Goal: Transaction & Acquisition: Purchase product/service

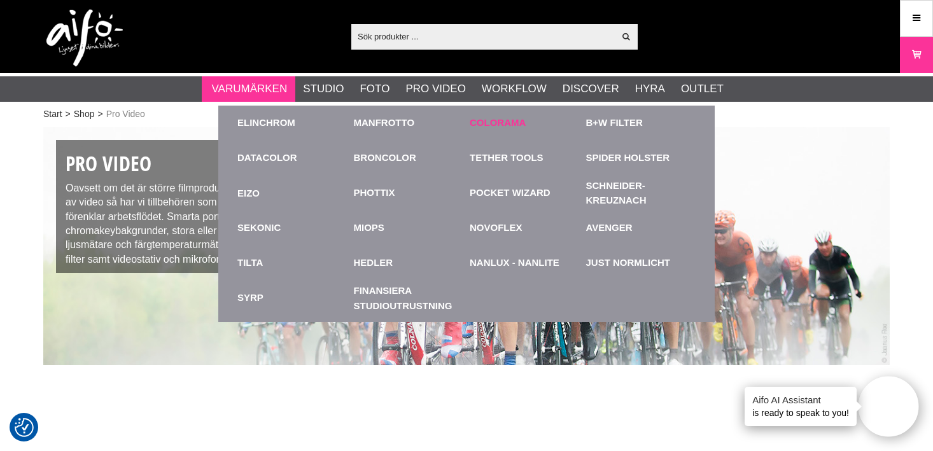
click at [493, 117] on link "Colorama" at bounding box center [498, 123] width 56 height 15
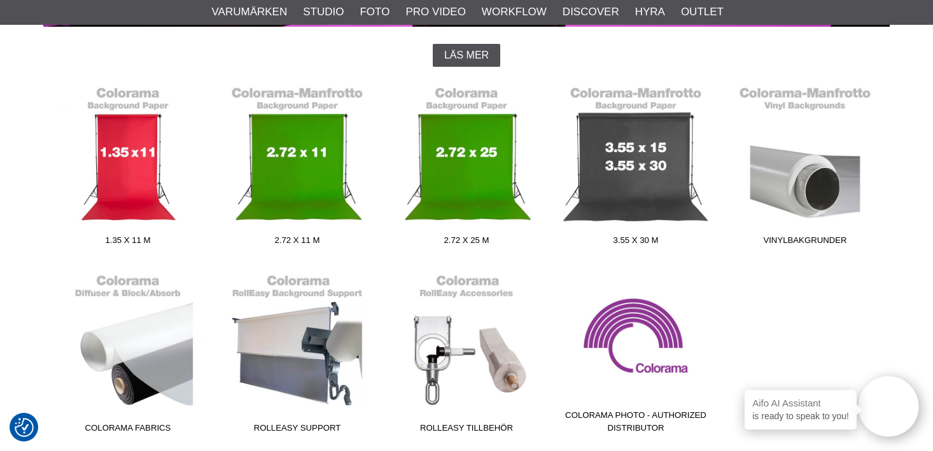
scroll to position [344, 0]
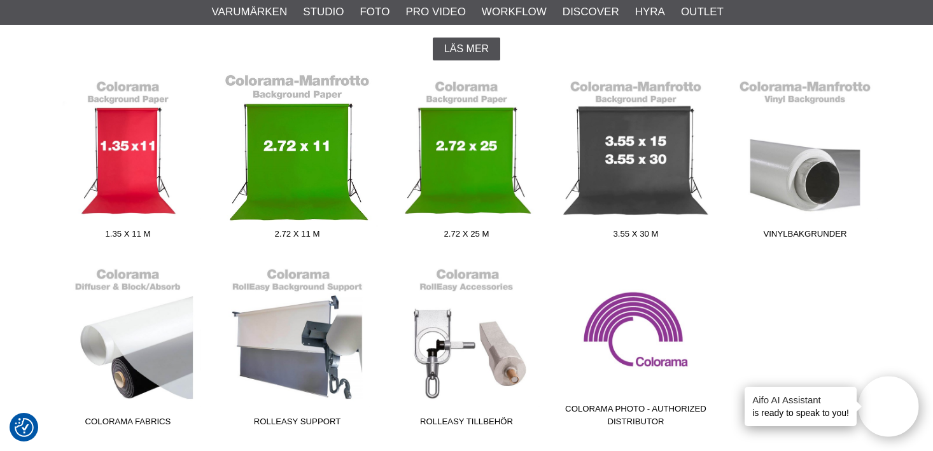
click at [326, 191] on link "2.72 x 11 m" at bounding box center [297, 159] width 169 height 172
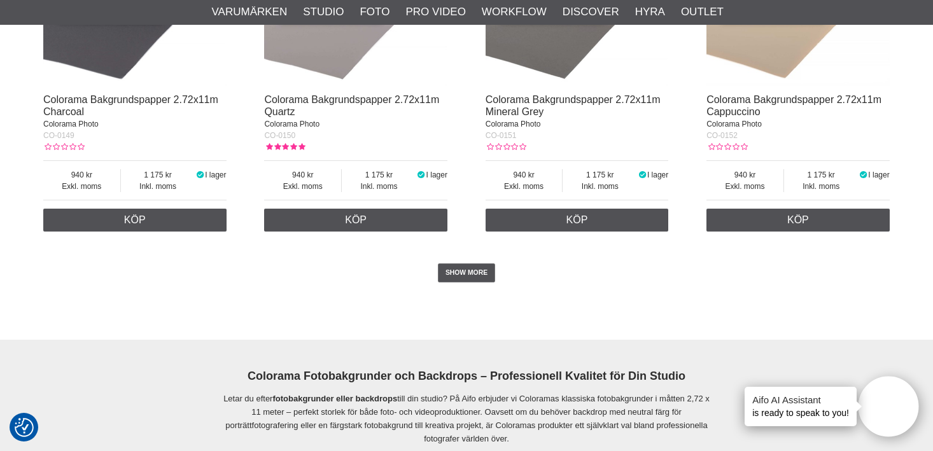
scroll to position [2708, 0]
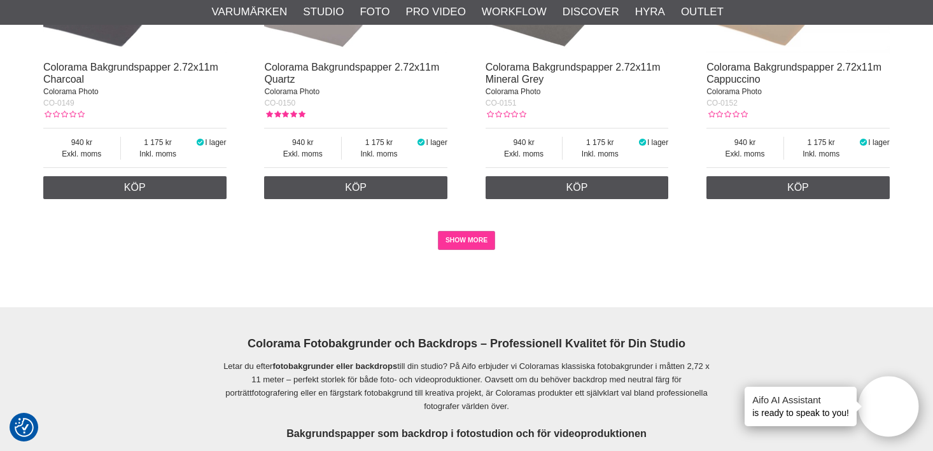
click at [464, 244] on link "SHOW MORE" at bounding box center [467, 240] width 58 height 19
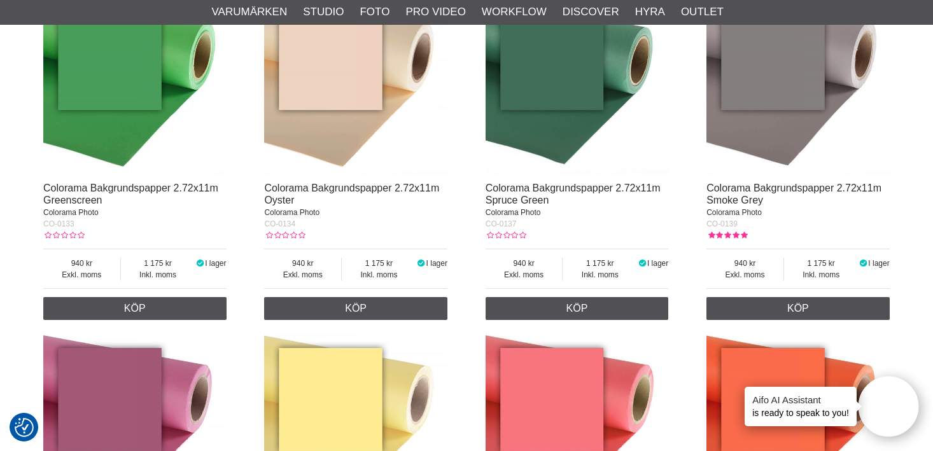
scroll to position [1793, 0]
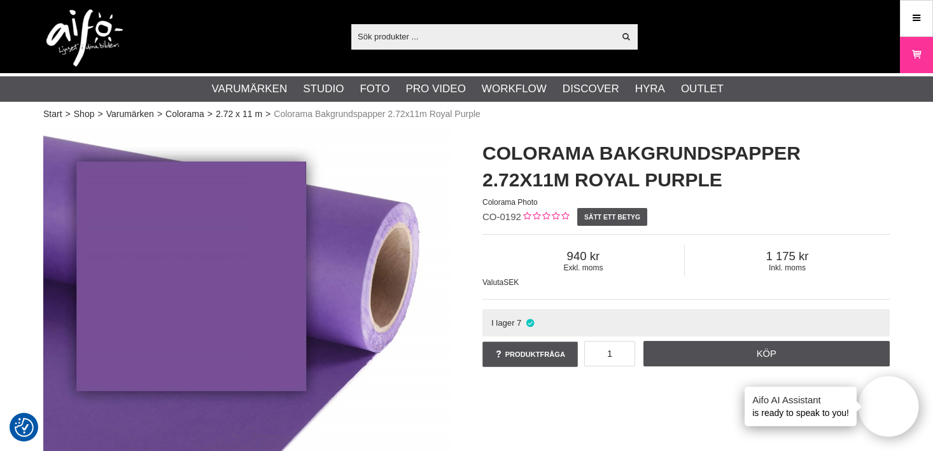
click at [736, 0] on div "Visa alla Artiklar Kategorier av artiklar Din sökning på gav inga träffar. Var …" at bounding box center [467, 36] width 866 height 73
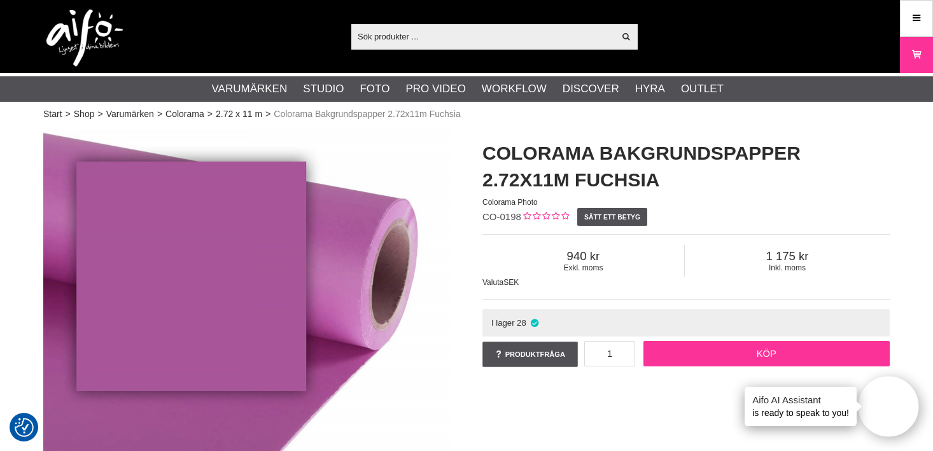
click at [714, 346] on link "Köp" at bounding box center [767, 353] width 247 height 25
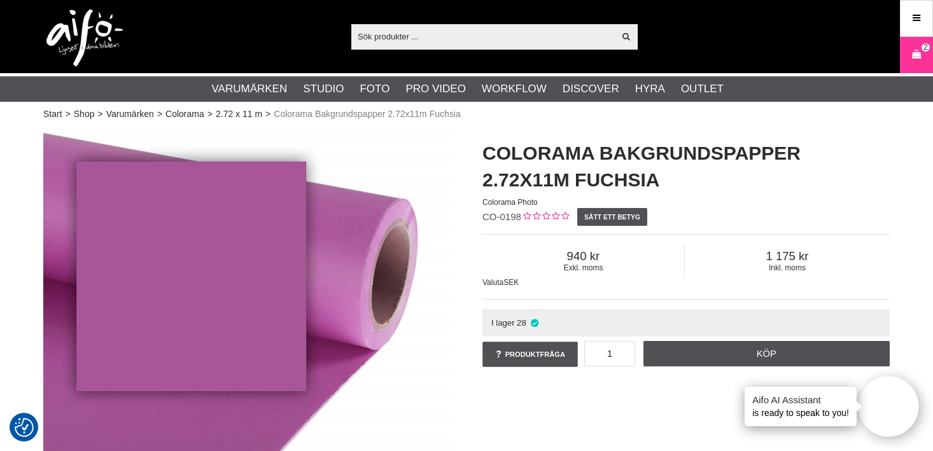
click at [718, 178] on h1 "Colorama Bakgrundspapper 2.72x11m Fuchsia" at bounding box center [686, 166] width 407 height 53
click at [914, 45] on link "Varukorg 2" at bounding box center [917, 55] width 32 height 30
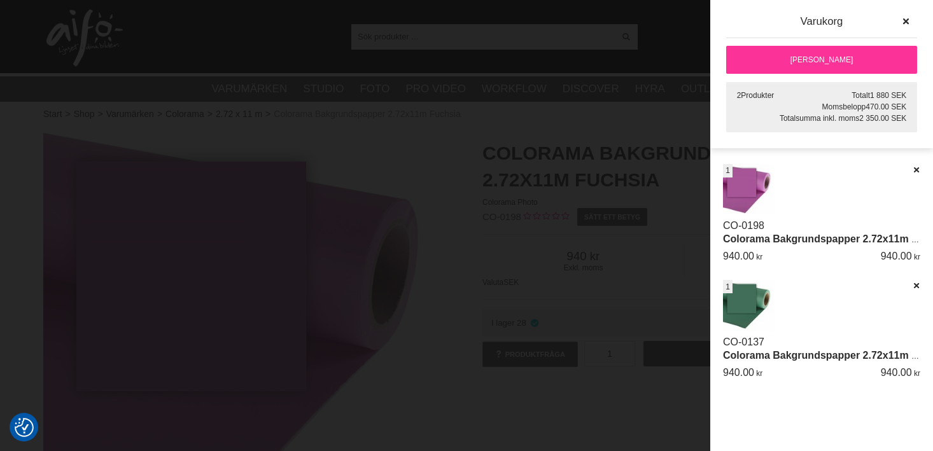
click at [849, 66] on link "[PERSON_NAME]" at bounding box center [821, 60] width 191 height 28
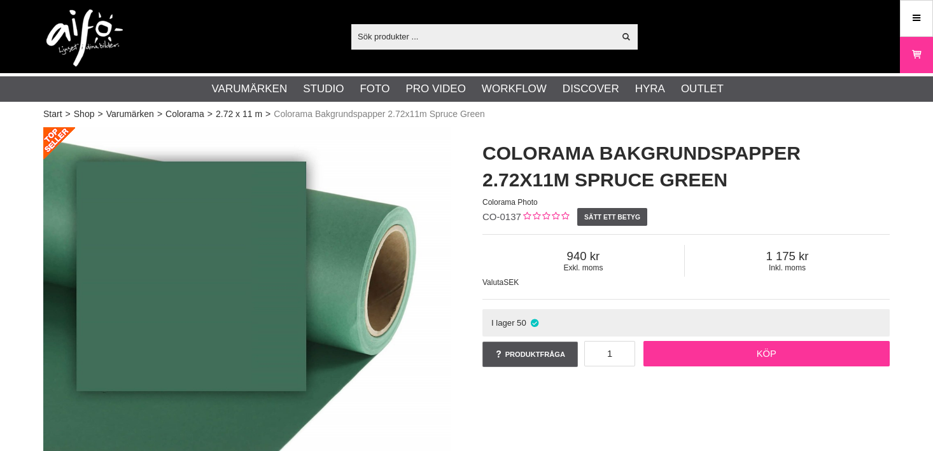
click at [711, 350] on link "Köp" at bounding box center [767, 353] width 247 height 25
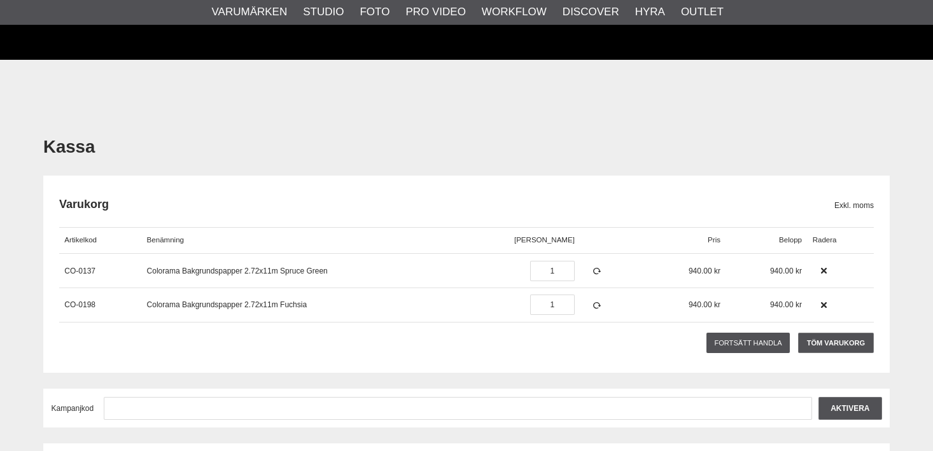
scroll to position [239, 0]
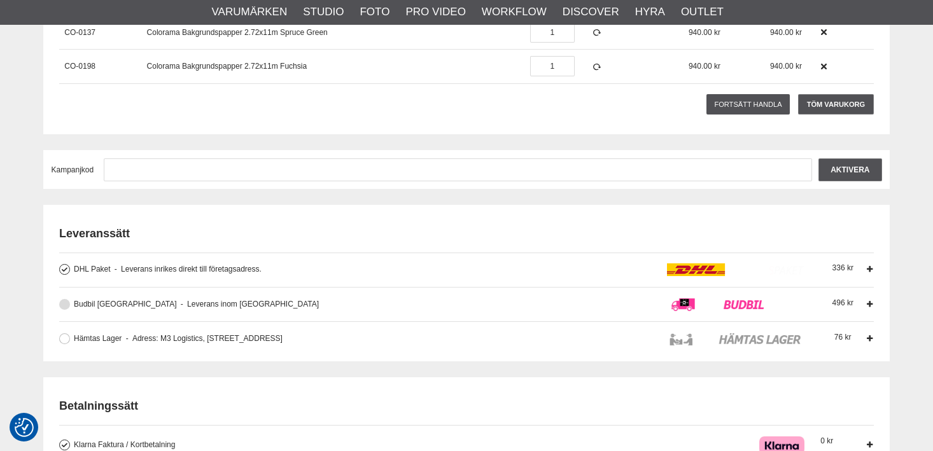
click at [61, 301] on button at bounding box center [64, 304] width 11 height 11
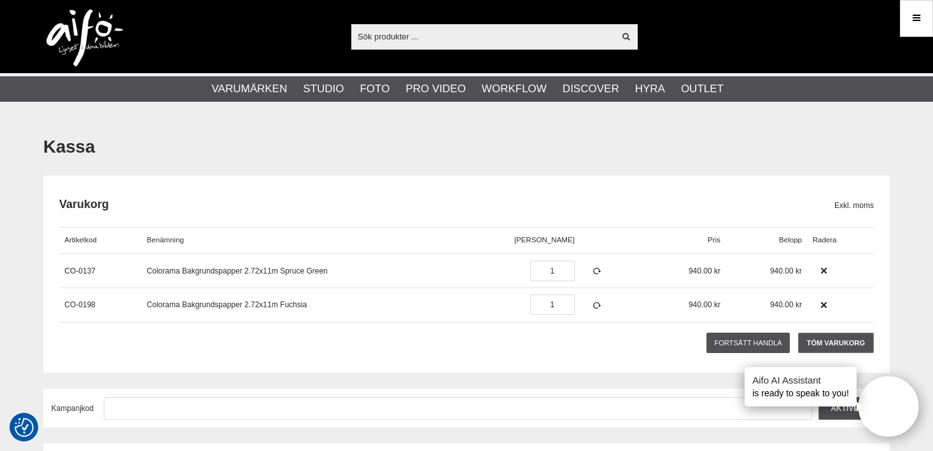
scroll to position [0, 0]
click at [911, 18] on icon at bounding box center [916, 18] width 11 height 14
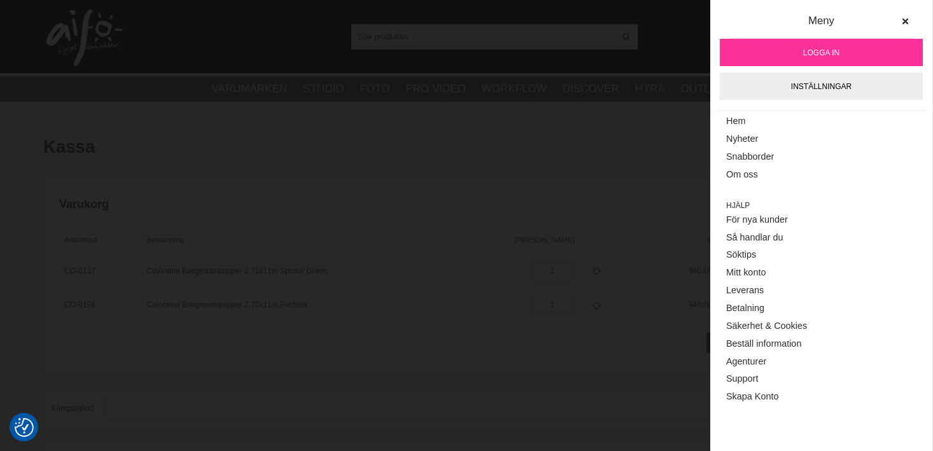
click at [833, 45] on link "Logga in" at bounding box center [821, 52] width 203 height 27
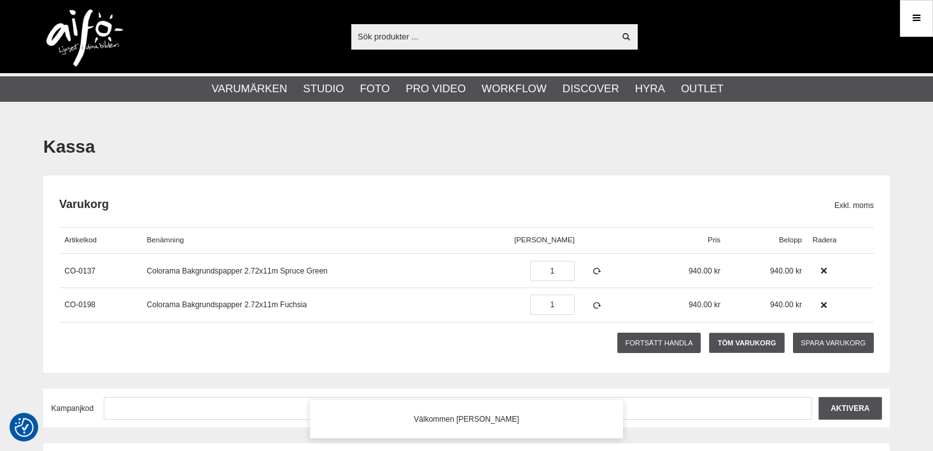
checkbox input "true"
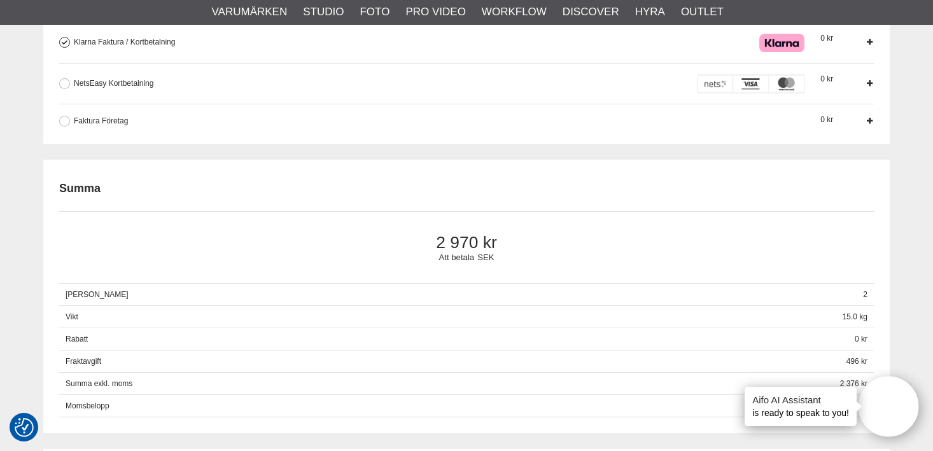
scroll to position [665, 0]
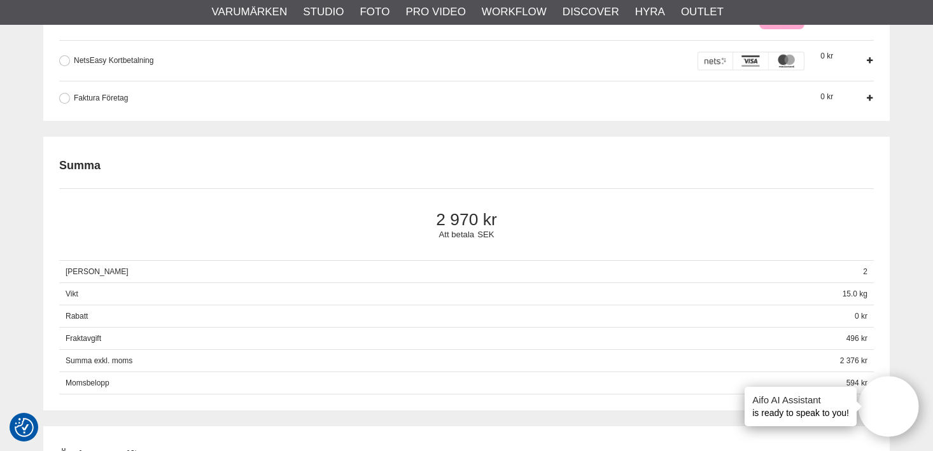
click at [111, 82] on div "Faktura Företag Företag har möjlighet att använda sig av fakturabetalning. Sedv…" at bounding box center [466, 93] width 815 height 24
click at [111, 92] on div "Faktura Företag Företag har möjlighet att använda sig av fakturabetalning. Sedv…" at bounding box center [431, 98] width 715 height 13
click at [0, 0] on input "Faktura Företag Företag har möjlighet att använda sig av fakturabetalning. Sedv…" at bounding box center [0, 0] width 0 height 0
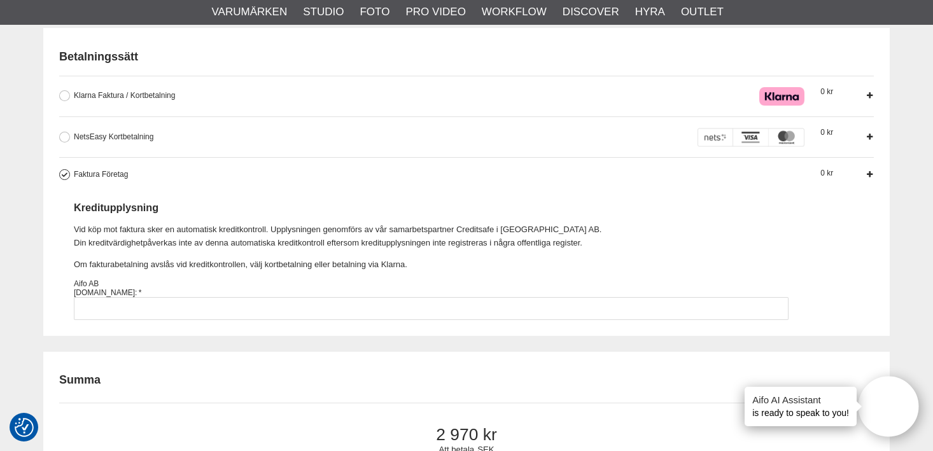
scroll to position [584, 0]
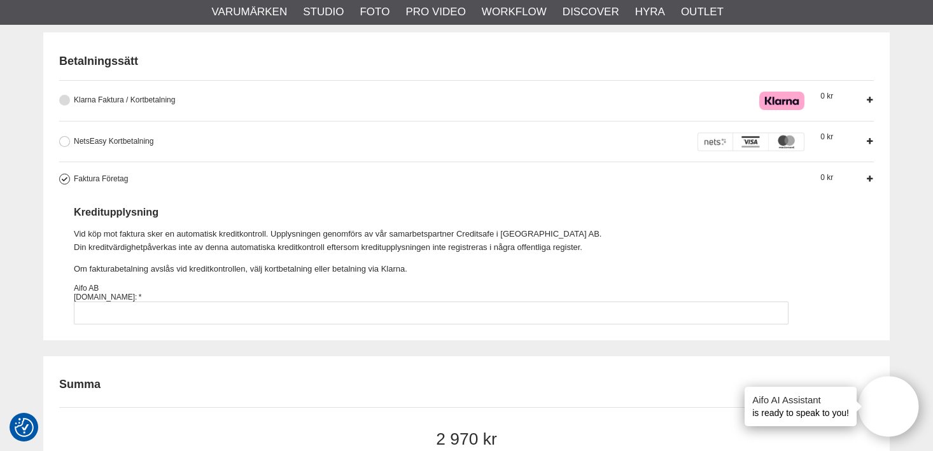
click at [94, 97] on span "Klarna Faktura / Kortbetalning" at bounding box center [124, 100] width 101 height 9
click at [0, 0] on input "Klarna Faktura / Kortbetalning Med Klarna kan vi erbjuda dig flexibla betalning…" at bounding box center [0, 0] width 0 height 0
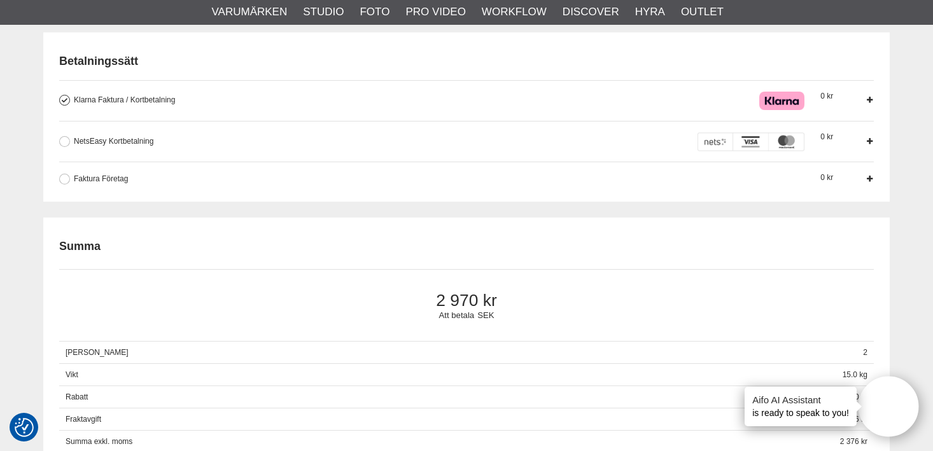
scroll to position [924, 0]
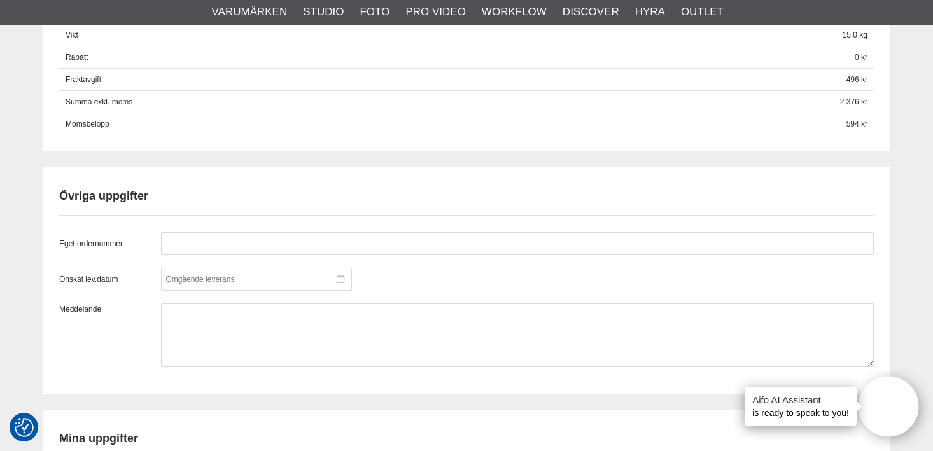
click at [202, 276] on div at bounding box center [256, 279] width 191 height 23
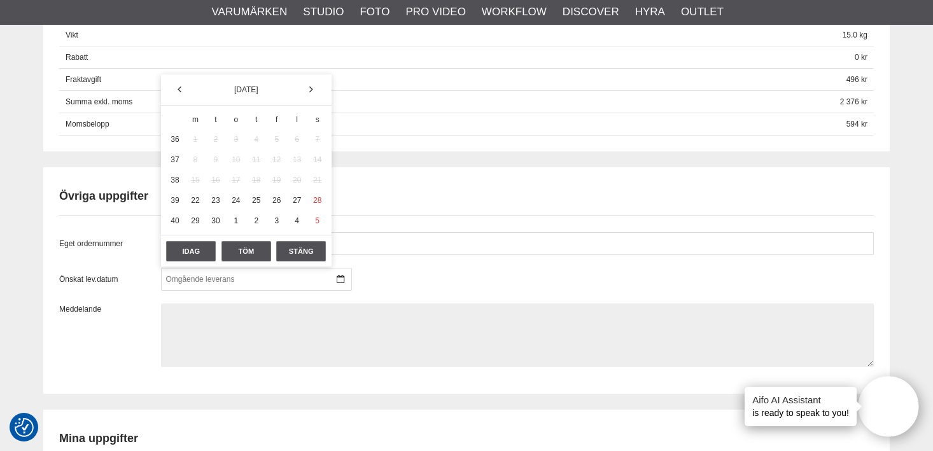
click at [295, 313] on textarea at bounding box center [517, 336] width 713 height 64
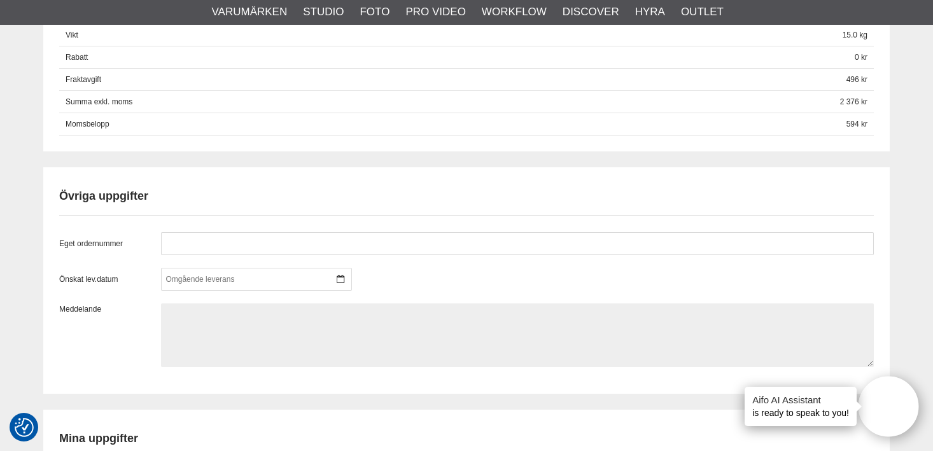
click at [256, 311] on textarea at bounding box center [517, 336] width 713 height 64
type textarea "A"
click at [254, 309] on textarea at bounding box center [517, 336] width 713 height 64
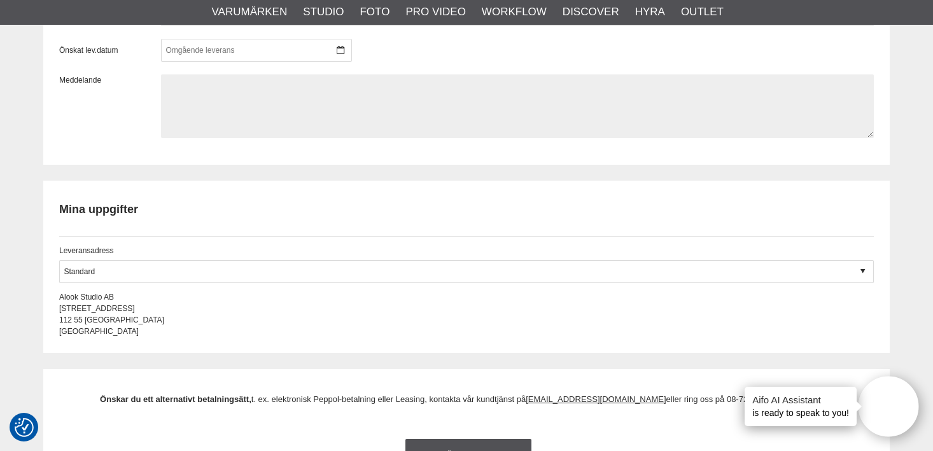
scroll to position [1080, 0]
